Goal: Information Seeking & Learning: Learn about a topic

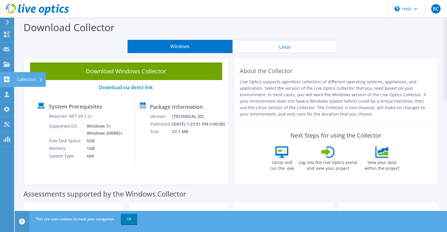
click at [6, 77] on use at bounding box center [7, 80] width 6 height 6
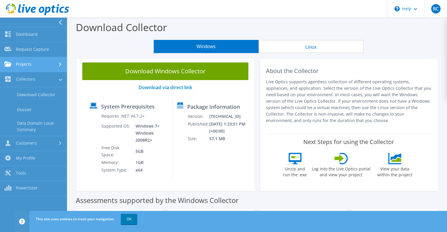
click at [35, 67] on link "Projects" at bounding box center [33, 64] width 67 height 15
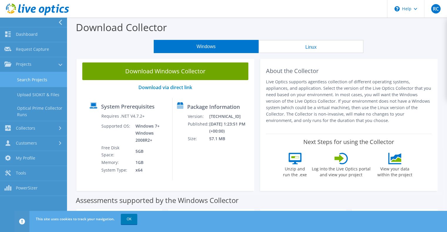
click at [35, 78] on link "Search Projects" at bounding box center [33, 79] width 67 height 15
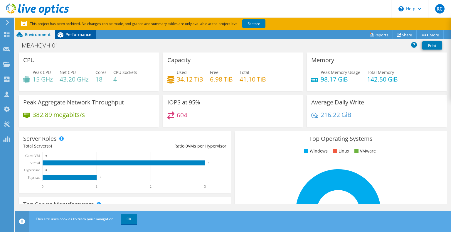
click at [73, 33] on span "Performance" at bounding box center [78, 35] width 26 height 6
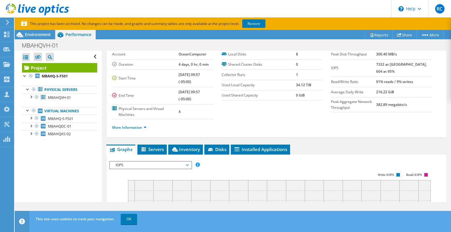
scroll to position [59, 0]
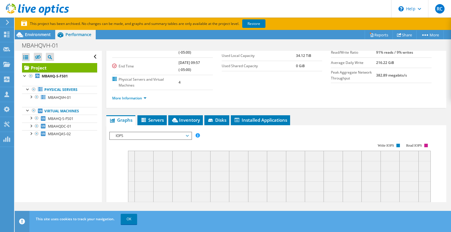
click at [187, 135] on span "IOPS" at bounding box center [150, 135] width 75 height 7
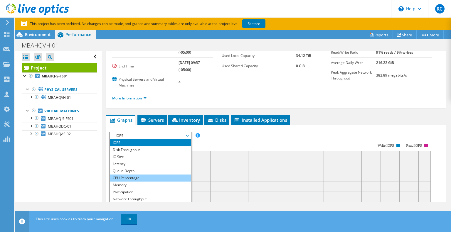
click at [145, 176] on li "CPU Percentage" at bounding box center [150, 178] width 81 height 7
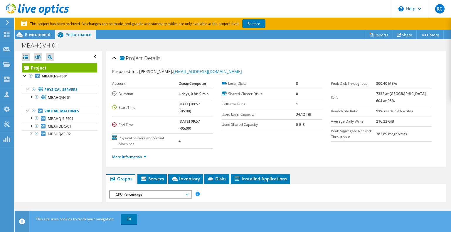
scroll to position [29, 0]
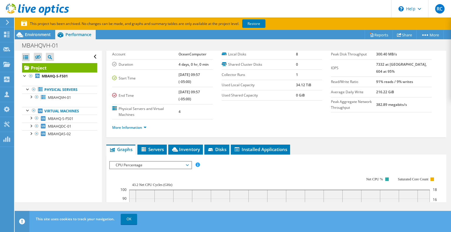
click at [143, 164] on span "CPU Percentage" at bounding box center [150, 165] width 75 height 7
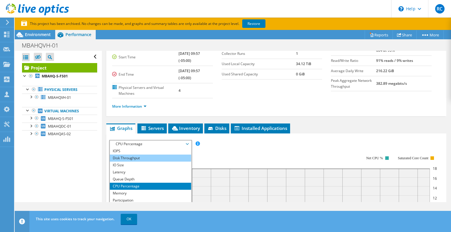
scroll to position [59, 0]
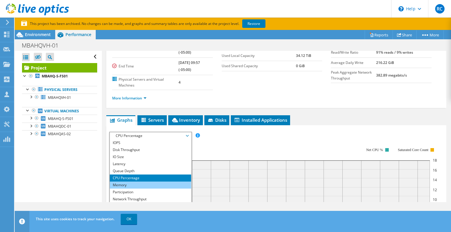
click at [145, 185] on li "Memory" at bounding box center [150, 185] width 81 height 7
click at [145, 185] on div "IOPS Disk Throughput IO Size Latency Queue Depth CPU Percentage Memory Page Fau…" at bounding box center [276, 229] width 334 height 195
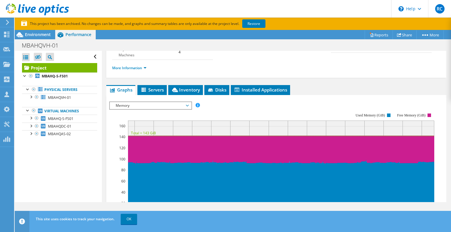
scroll to position [117, 0]
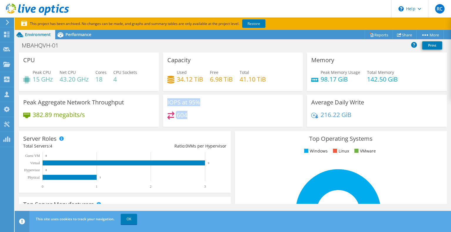
drag, startPoint x: 188, startPoint y: 112, endPoint x: 165, endPoint y: 102, distance: 25.4
click at [165, 102] on div "IOPS at 95% 604" at bounding box center [233, 111] width 140 height 32
drag, startPoint x: 166, startPoint y: 100, endPoint x: 209, endPoint y: 118, distance: 46.8
click at [209, 118] on div "IOPS at 95% 604" at bounding box center [233, 111] width 140 height 32
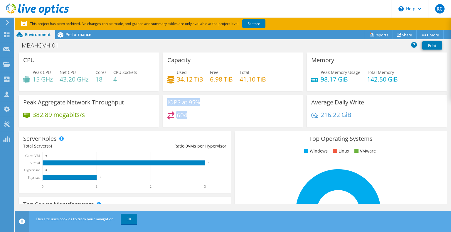
click at [168, 100] on h3 "IOPS at 95%" at bounding box center [183, 102] width 33 height 6
click at [73, 37] on span "Performance" at bounding box center [78, 35] width 26 height 6
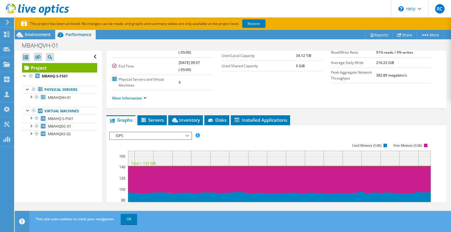
scroll to position [117, 0]
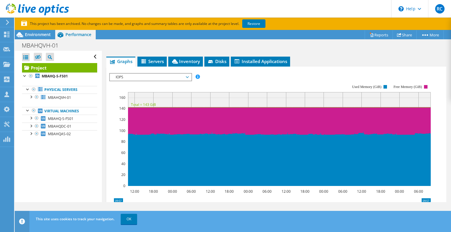
click at [132, 76] on span "IOPS" at bounding box center [150, 77] width 75 height 7
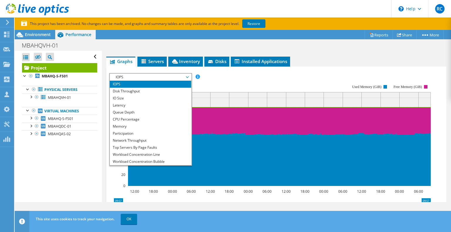
click at [127, 84] on li "IOPS" at bounding box center [150, 84] width 81 height 7
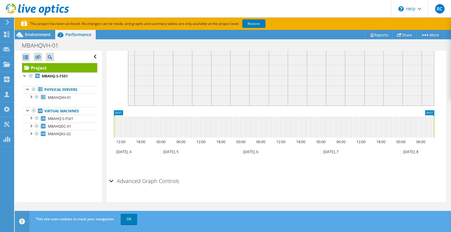
scroll to position [217, 0]
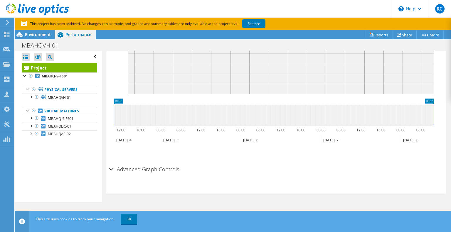
click at [139, 171] on h2 "Advanced Graph Controls" at bounding box center [144, 170] width 70 height 12
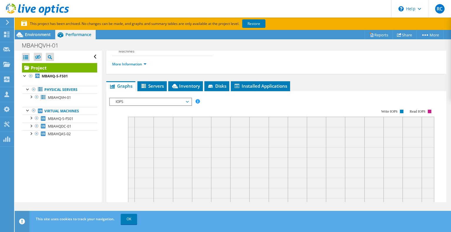
scroll to position [93, 0]
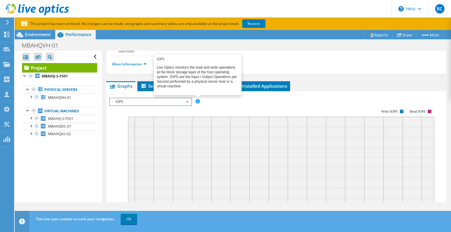
click at [198, 100] on span at bounding box center [198, 101] width 4 height 4
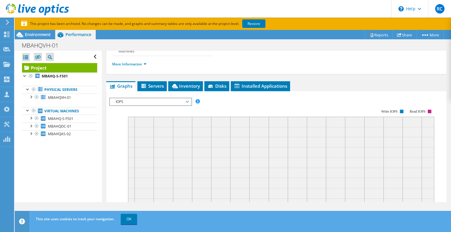
click at [183, 101] on span "IOPS" at bounding box center [150, 101] width 75 height 7
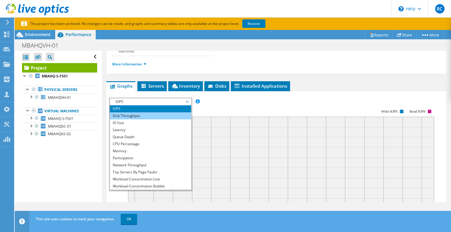
click at [156, 116] on li "Disk Throughput" at bounding box center [150, 115] width 81 height 7
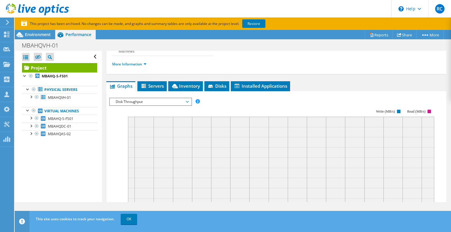
click at [147, 103] on span "Disk Throughput" at bounding box center [150, 101] width 75 height 7
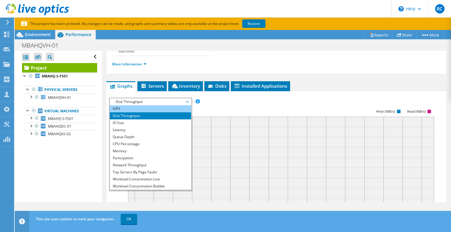
click at [136, 109] on li "IOPS" at bounding box center [150, 108] width 81 height 7
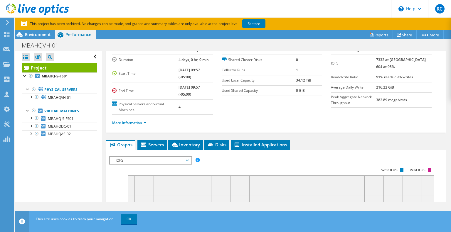
scroll to position [5, 0]
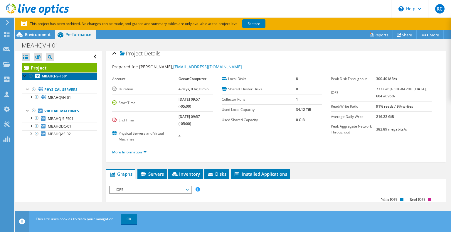
click at [60, 77] on b "MBAHQ-S-FS01" at bounding box center [55, 76] width 26 height 5
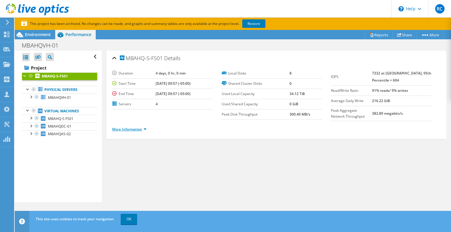
click at [139, 127] on link "More Information" at bounding box center [129, 129] width 34 height 5
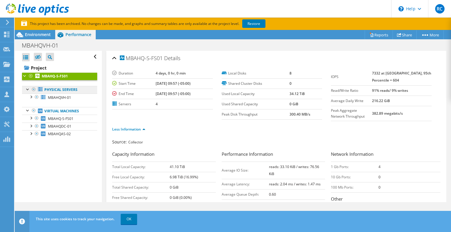
click at [44, 89] on link "Physical Servers" at bounding box center [59, 90] width 75 height 8
click at [68, 96] on span "MBAHQVH-01" at bounding box center [59, 97] width 23 height 5
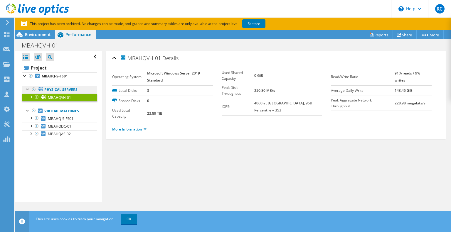
click at [65, 90] on link "Physical Servers" at bounding box center [59, 90] width 75 height 8
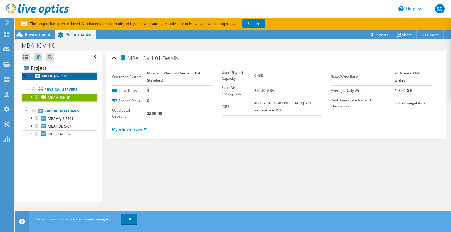
click at [57, 76] on b "MBAHQ-S-FS01" at bounding box center [55, 76] width 26 height 5
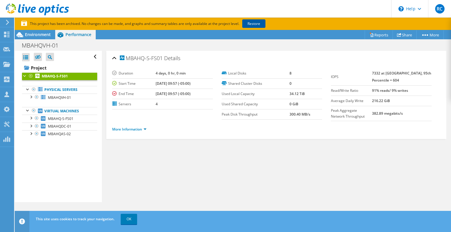
click at [251, 24] on link "Restore" at bounding box center [253, 23] width 23 height 9
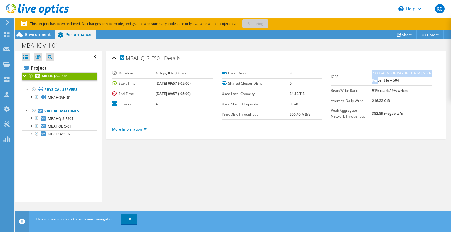
drag, startPoint x: 379, startPoint y: 74, endPoint x: 408, endPoint y: 79, distance: 29.5
click at [408, 79] on td "7332 at Peak, 95th Percentile = 604" at bounding box center [402, 76] width 60 height 17
click at [362, 73] on td "IOPS" at bounding box center [351, 76] width 41 height 17
drag, startPoint x: 328, startPoint y: 73, endPoint x: 415, endPoint y: 81, distance: 87.5
click at [415, 81] on tr "IOPS 7332 at Peak, 95th Percentile = 604" at bounding box center [381, 76] width 101 height 17
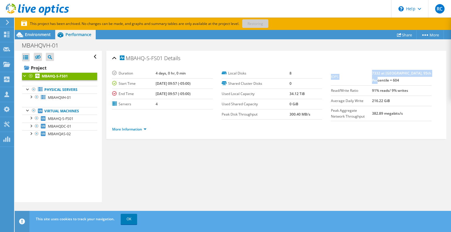
click at [415, 81] on td "7332 at Peak, 95th Percentile = 604" at bounding box center [402, 76] width 60 height 17
click at [269, 184] on div "MBAHQ-S-FS01 Details Duration 4 days, 0 hr, 0 min Start Time 03/04/2025, 09:57 …" at bounding box center [276, 126] width 349 height 151
click at [130, 130] on link "More Information" at bounding box center [129, 129] width 34 height 5
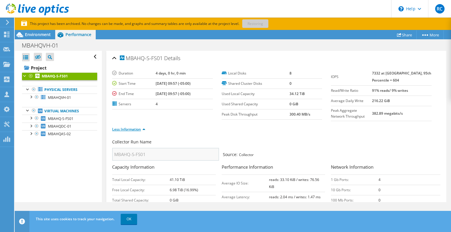
click at [130, 130] on link "Less Information" at bounding box center [128, 129] width 33 height 5
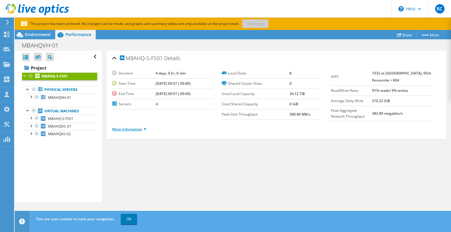
click at [130, 130] on link "More Information" at bounding box center [129, 129] width 34 height 5
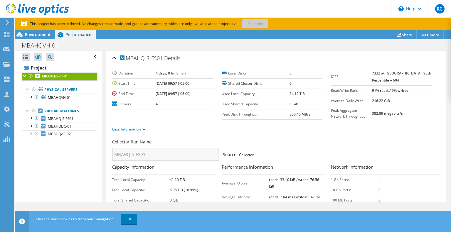
click at [130, 130] on link "Less Information" at bounding box center [128, 129] width 33 height 5
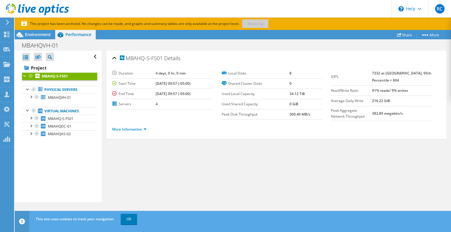
click at [180, 55] on div "MBAHQ-S-FS01 Details" at bounding box center [276, 58] width 328 height 13
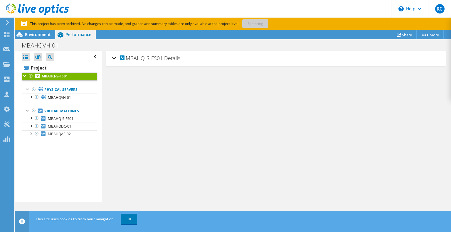
click at [132, 59] on span "MBAHQ-S-FS01" at bounding box center [141, 58] width 43 height 6
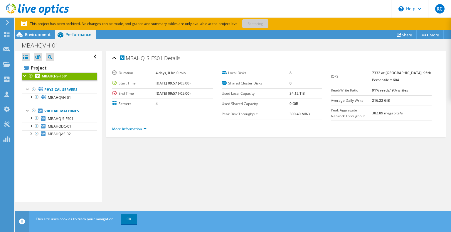
click at [131, 59] on span "MBAHQ-S-FS01" at bounding box center [141, 58] width 43 height 6
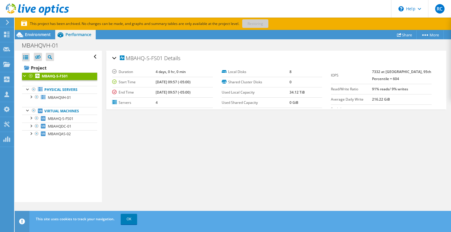
click at [131, 59] on span "MBAHQ-S-FS01" at bounding box center [141, 58] width 43 height 6
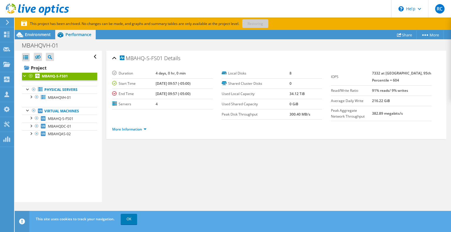
click at [116, 60] on div "MBAHQ-S-FS01 Details" at bounding box center [276, 58] width 328 height 13
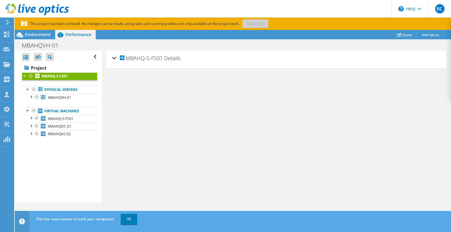
click at [116, 60] on div "MBAHQ-S-FS01 Details" at bounding box center [276, 58] width 328 height 13
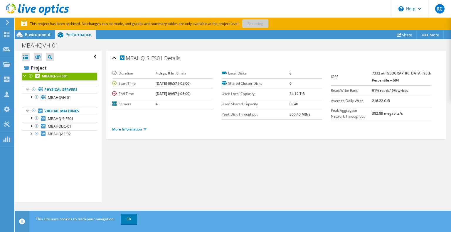
click at [116, 60] on div "MBAHQ-S-FS01 Details" at bounding box center [276, 58] width 328 height 13
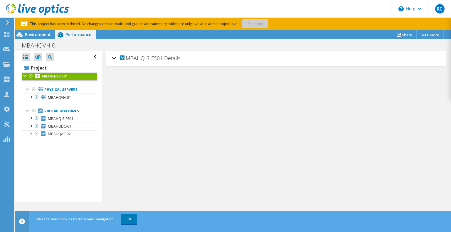
click at [116, 60] on div "MBAHQ-S-FS01 Details" at bounding box center [276, 58] width 328 height 13
